Goal: Information Seeking & Learning: Learn about a topic

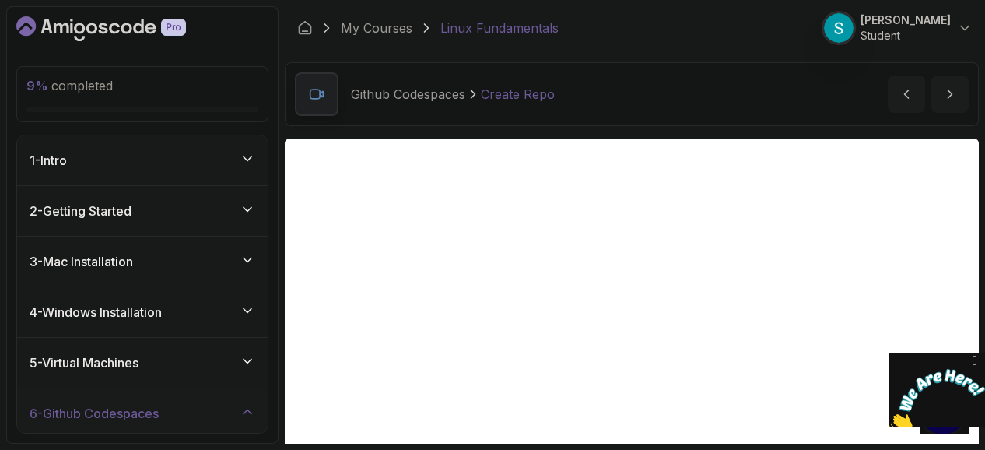
scroll to position [132, 0]
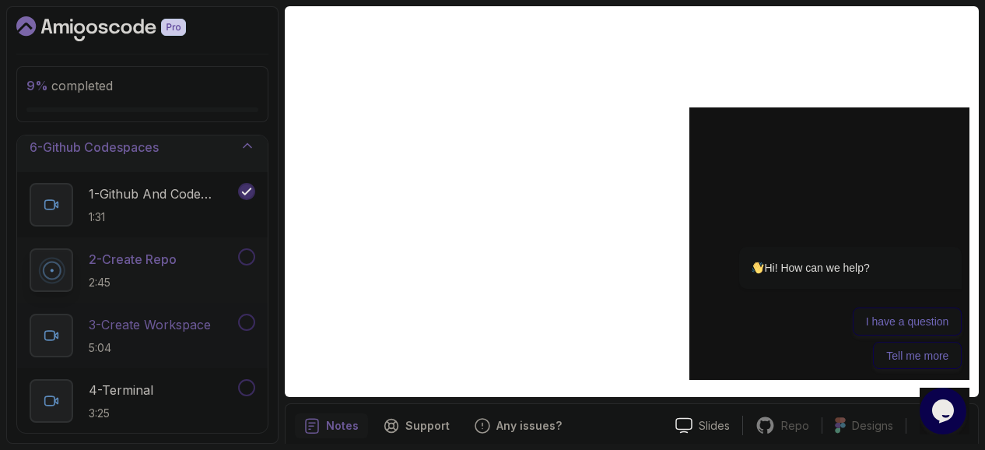
click at [194, 319] on p "3 - Create Workspace" at bounding box center [150, 324] width 122 height 19
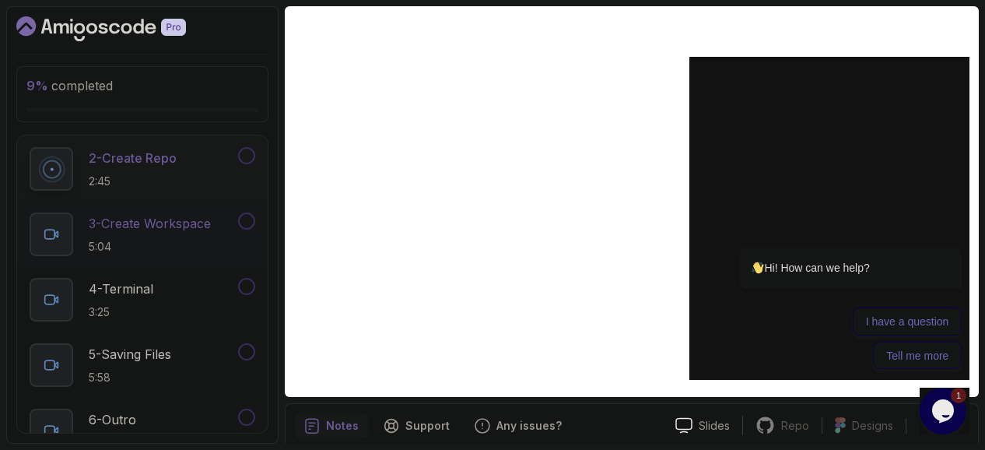
scroll to position [368, 0]
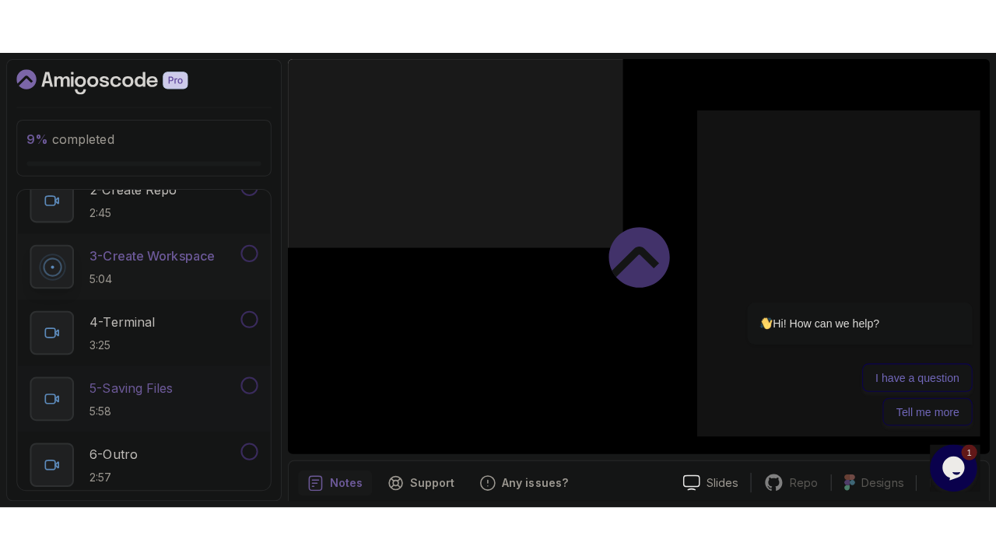
scroll to position [390, 0]
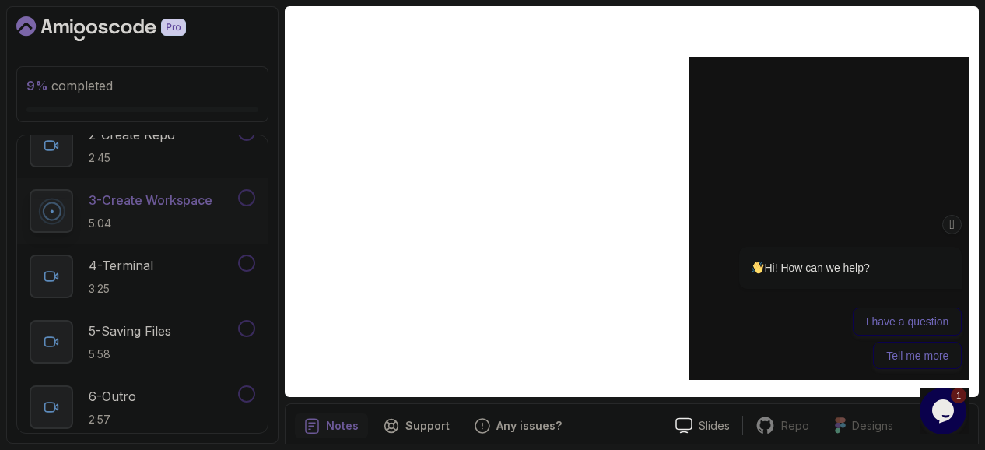
click at [953, 226] on icon "Chat attention grabber" at bounding box center [952, 224] width 12 height 16
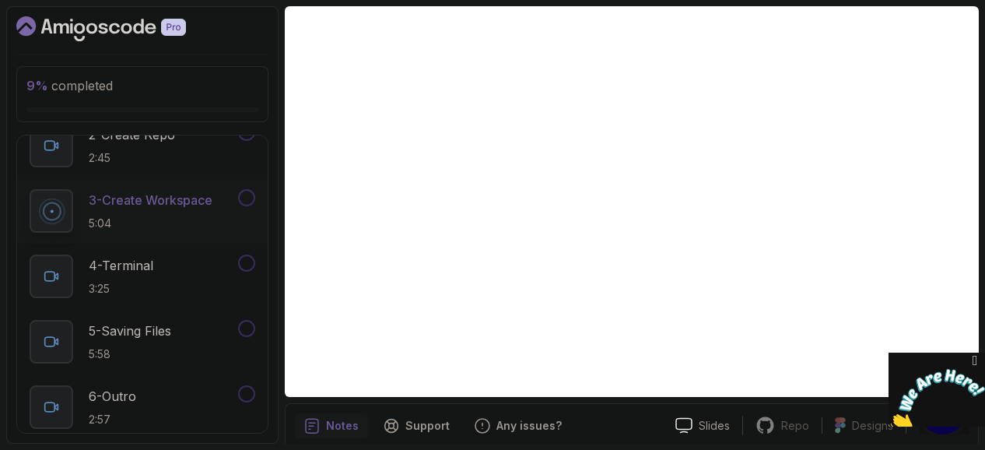
click at [948, 421] on img at bounding box center [936, 399] width 96 height 61
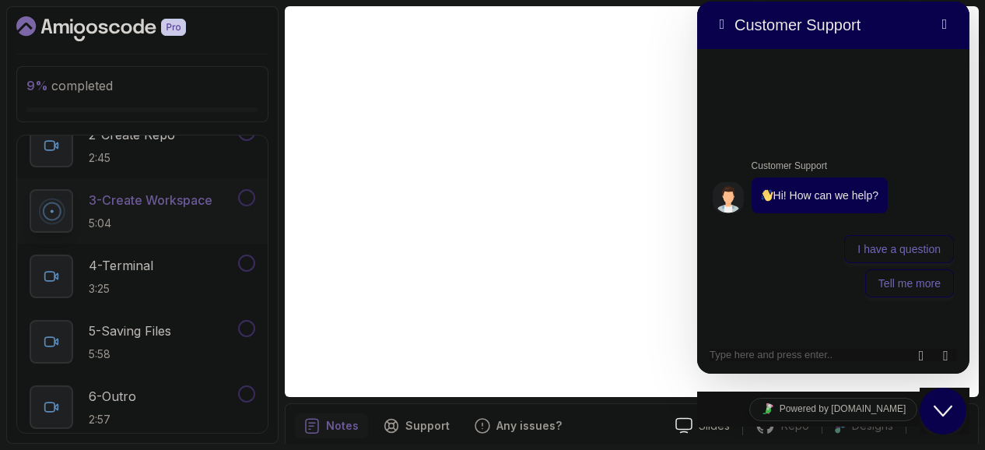
drag, startPoint x: 979, startPoint y: 456, endPoint x: 948, endPoint y: 421, distance: 46.8
click at [948, 421] on button "Close Chat This icon closes the chat window." at bounding box center [942, 410] width 47 height 47
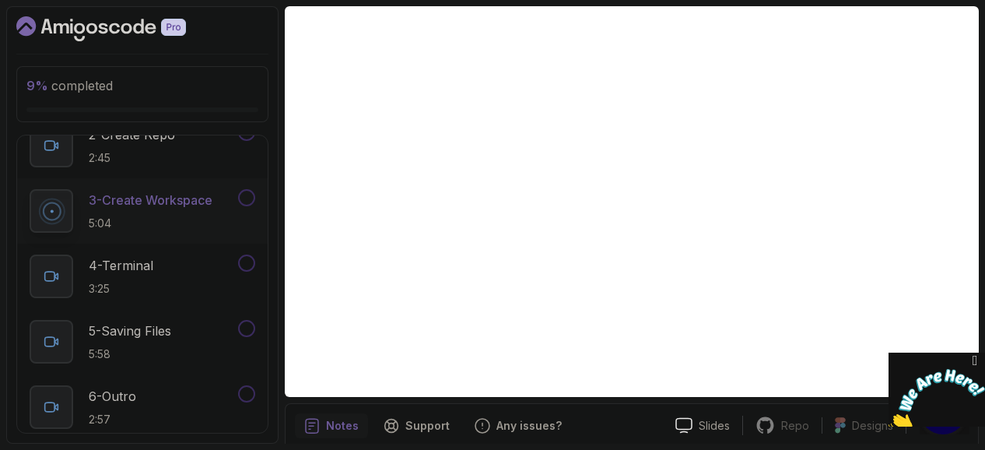
click at [978, 355] on icon "Close" at bounding box center [975, 360] width 14 height 16
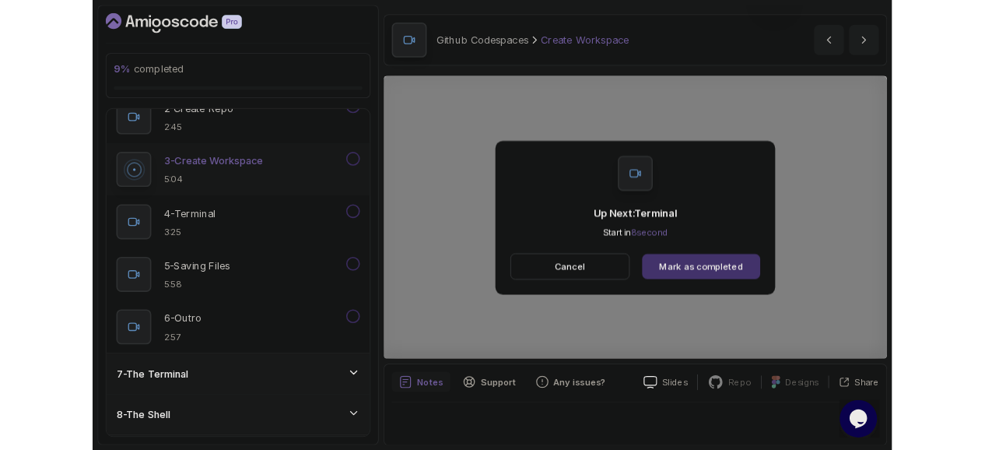
scroll to position [132, 0]
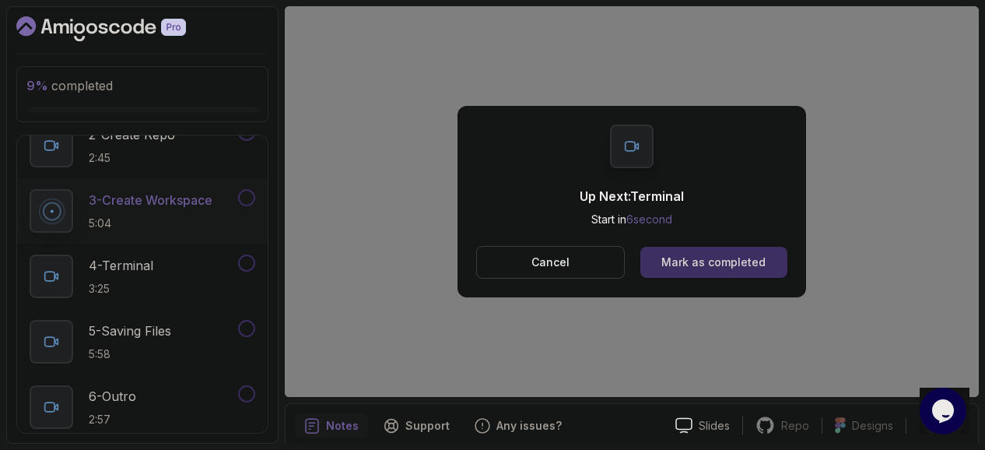
click at [693, 266] on div "Mark as completed" at bounding box center [713, 262] width 104 height 16
click at [726, 257] on div "Mark as completed" at bounding box center [713, 262] width 104 height 16
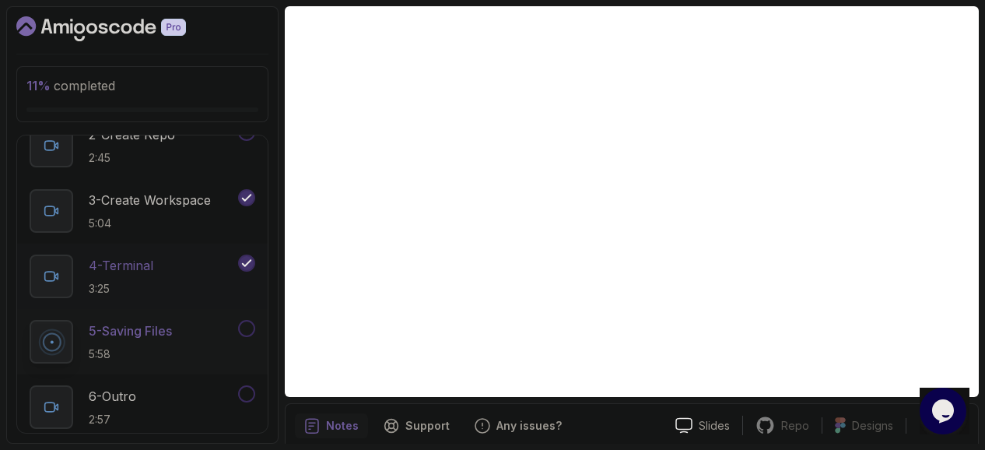
click at [233, 257] on div "4 - Terminal 3:25" at bounding box center [132, 276] width 205 height 44
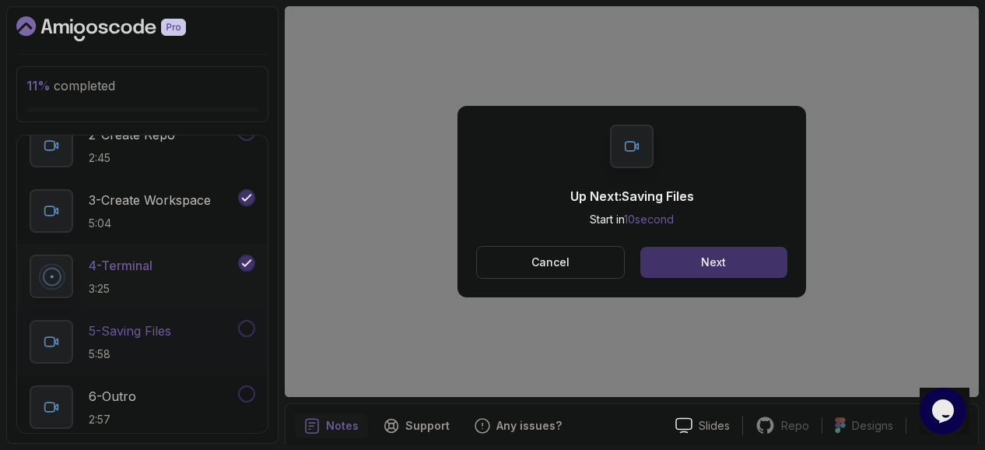
click at [138, 322] on p "5 - Saving Files" at bounding box center [130, 330] width 82 height 19
